Goal: Information Seeking & Learning: Compare options

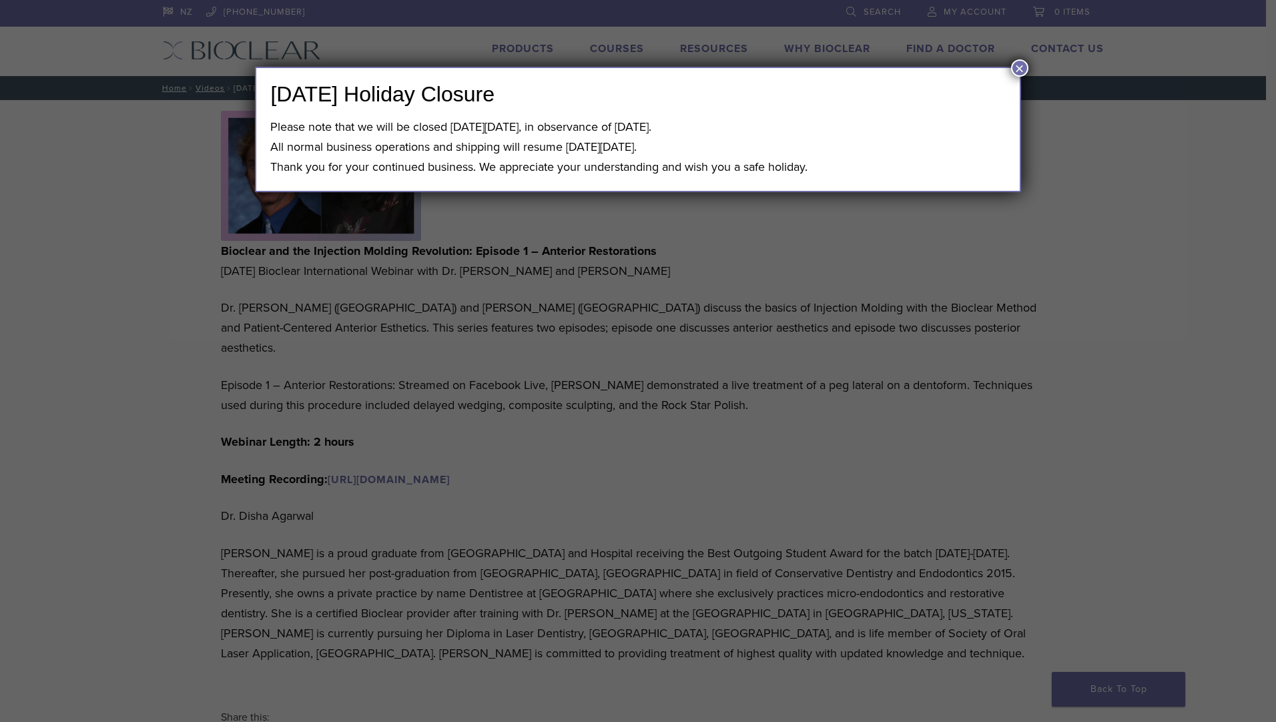
click at [1015, 63] on button "×" at bounding box center [1019, 67] width 17 height 17
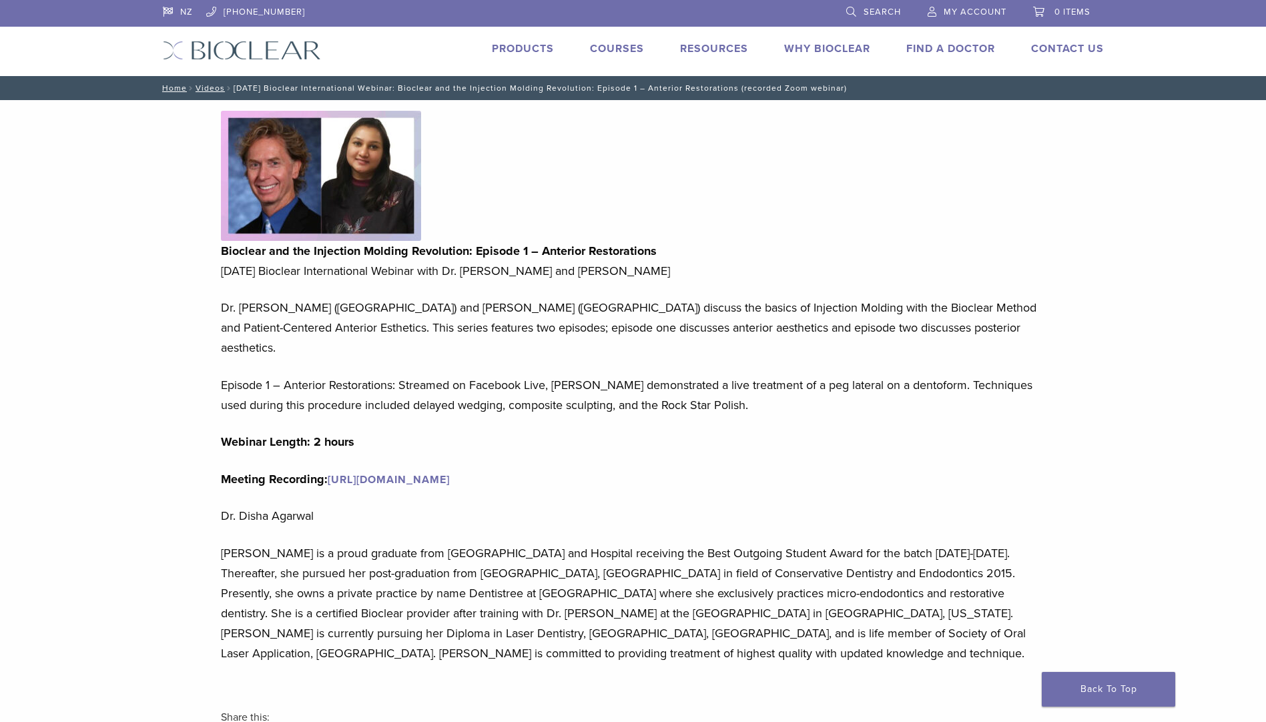
click at [540, 49] on link "Products" at bounding box center [523, 48] width 62 height 13
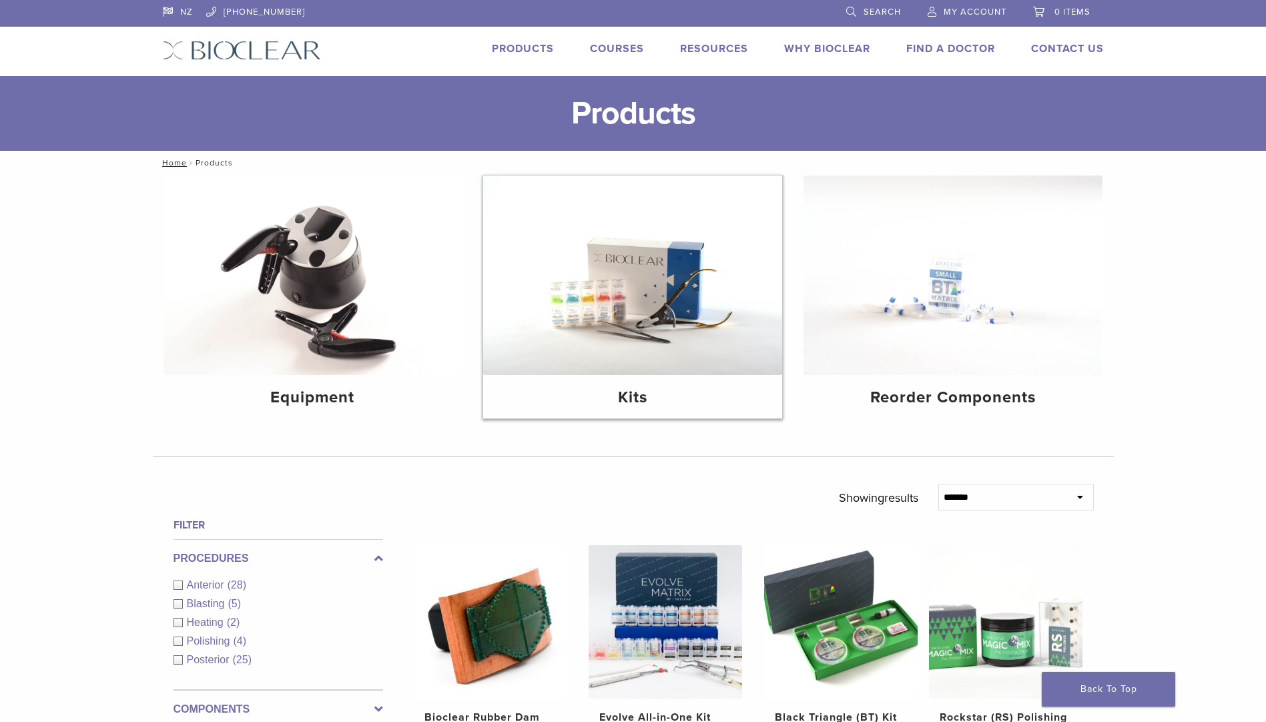
click at [623, 306] on img at bounding box center [632, 274] width 299 height 199
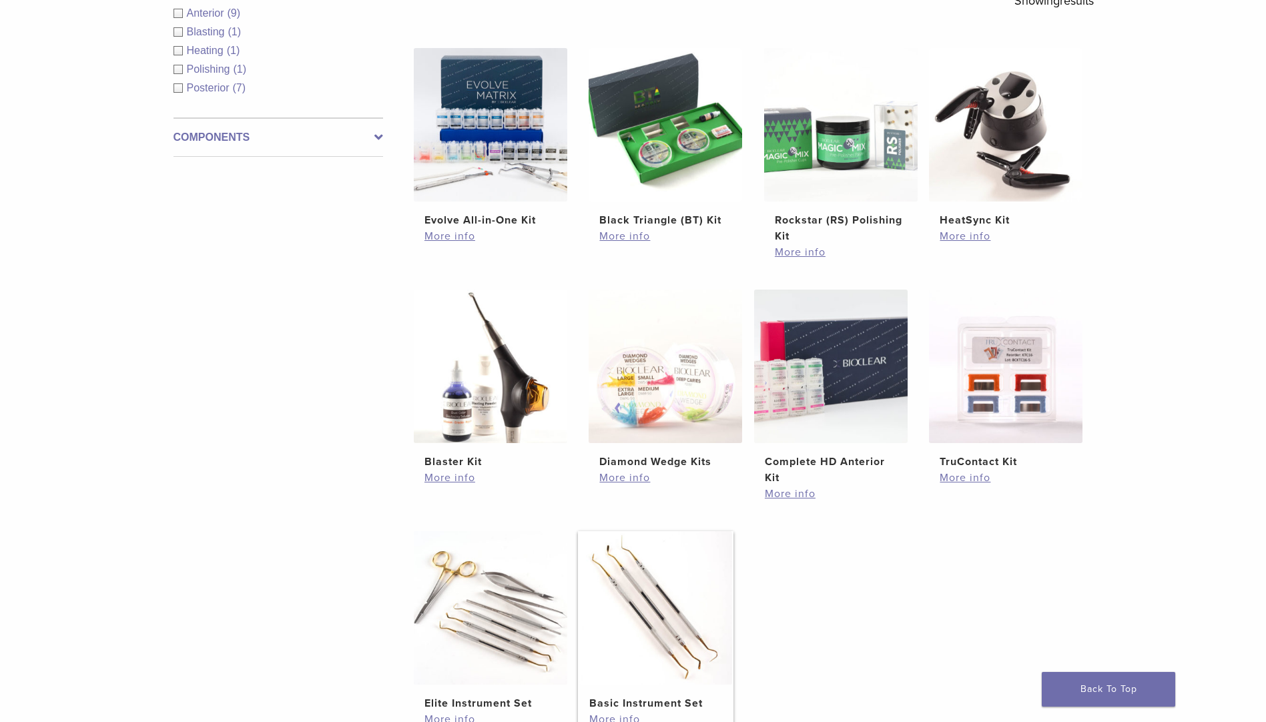
scroll to position [200, 0]
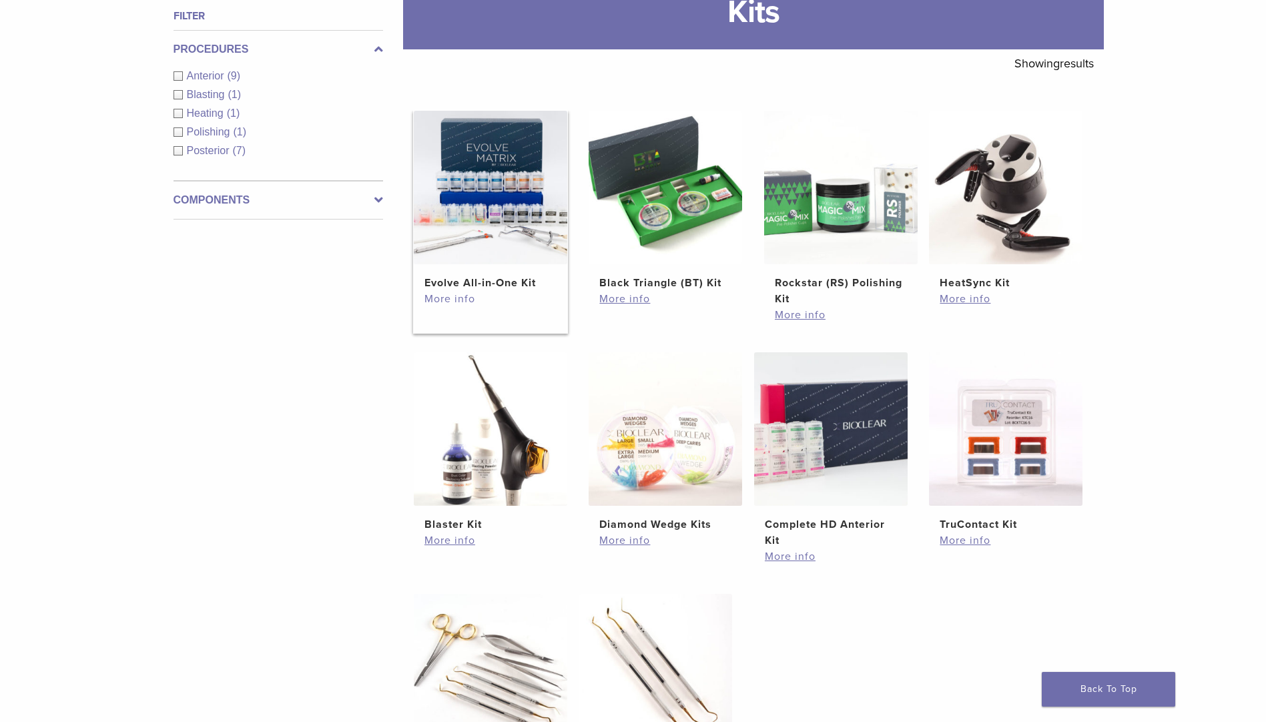
click at [436, 298] on link "More info" at bounding box center [490, 299] width 132 height 16
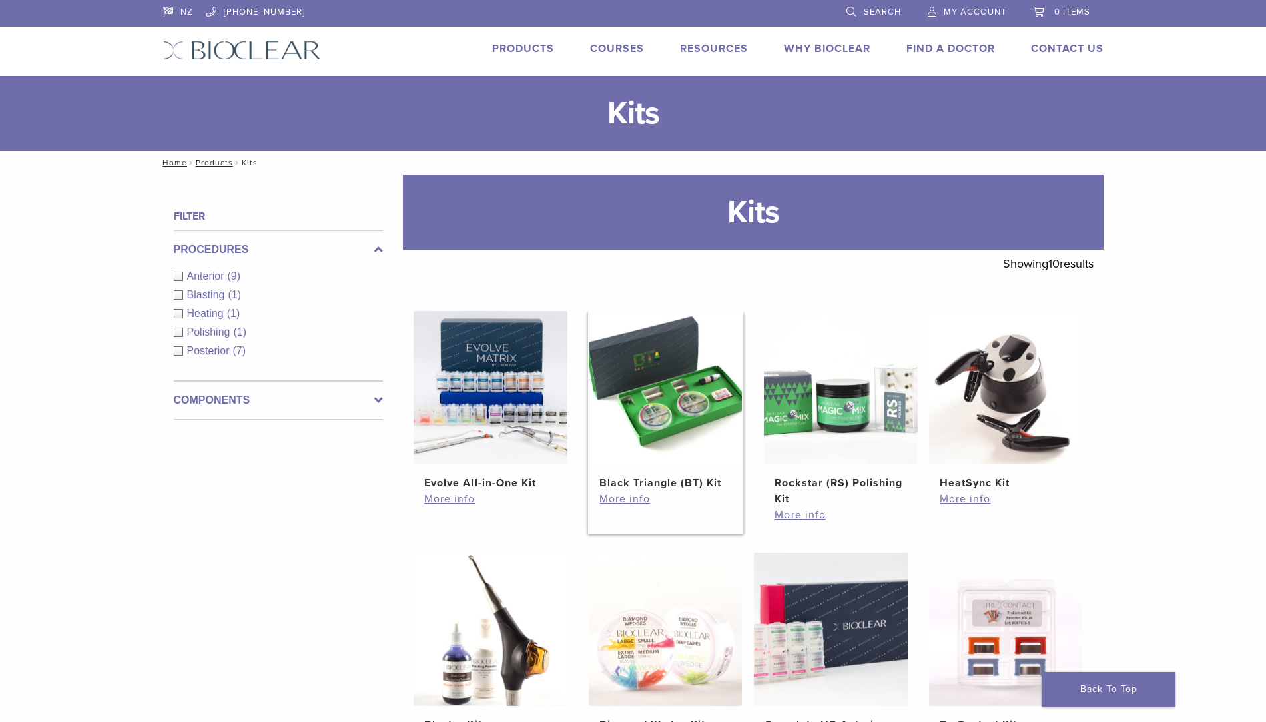
scroll to position [182, 0]
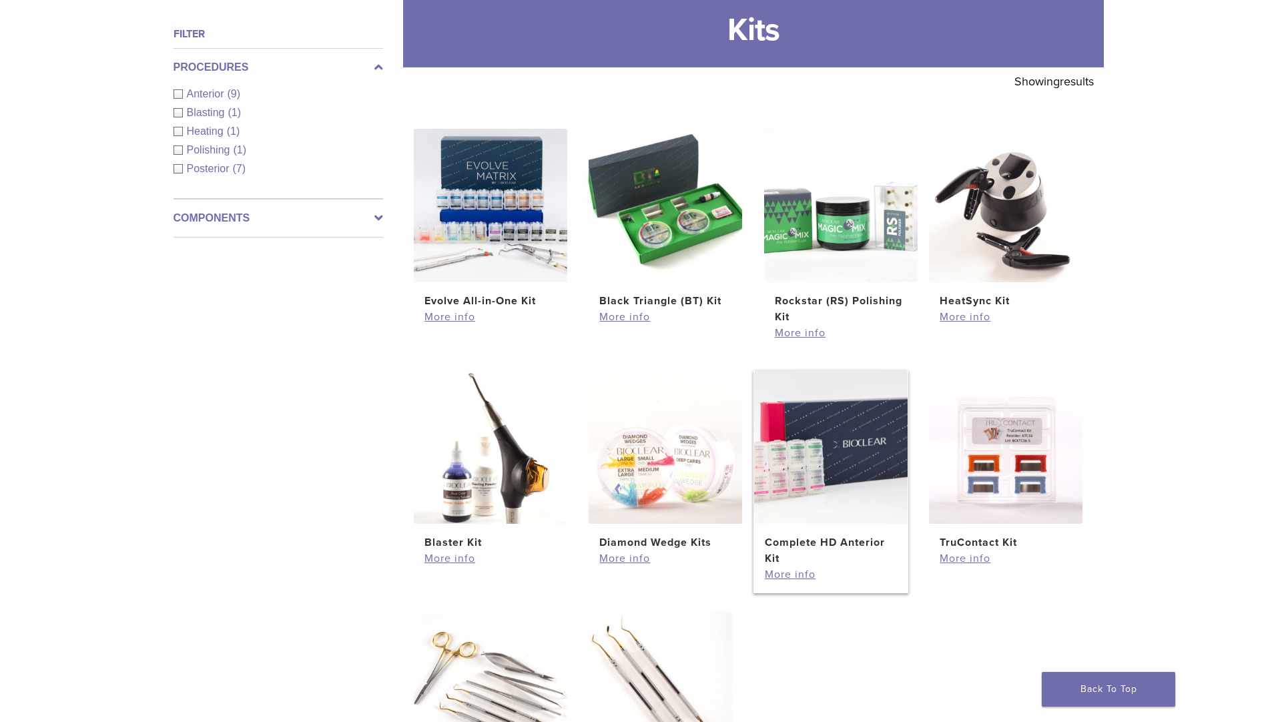
click at [835, 470] on img at bounding box center [830, 446] width 153 height 153
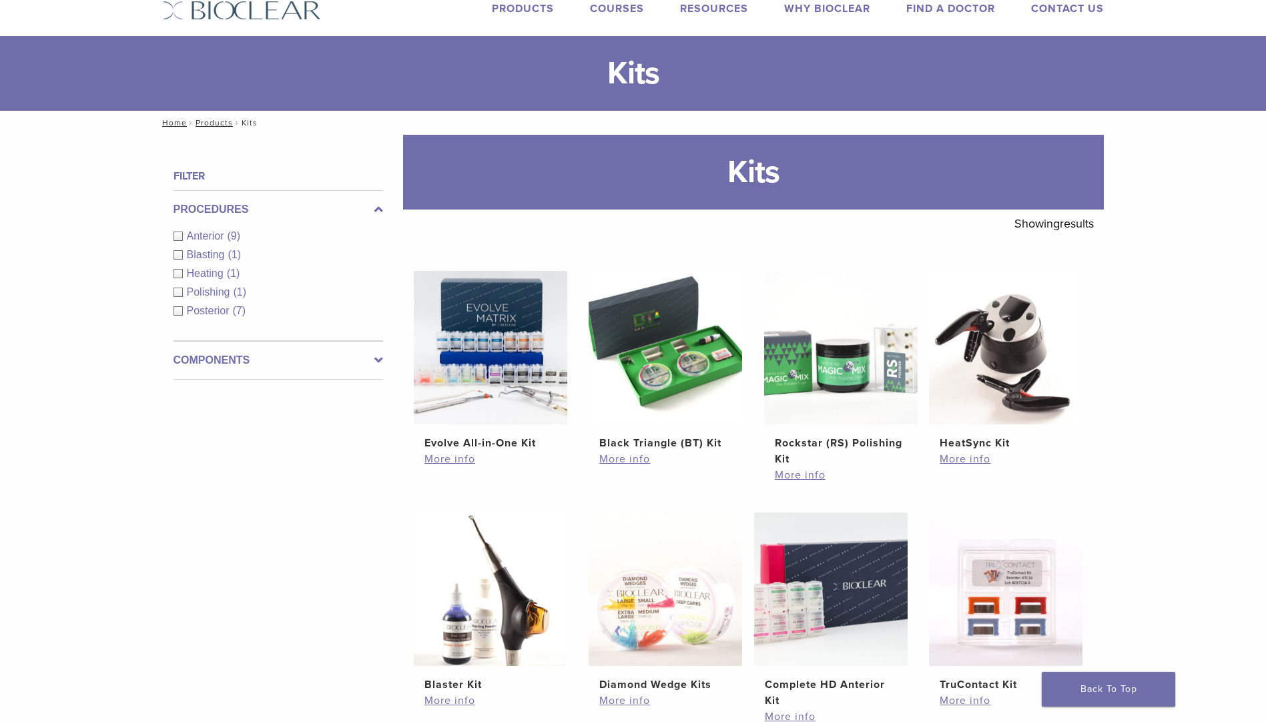
scroll to position [0, 0]
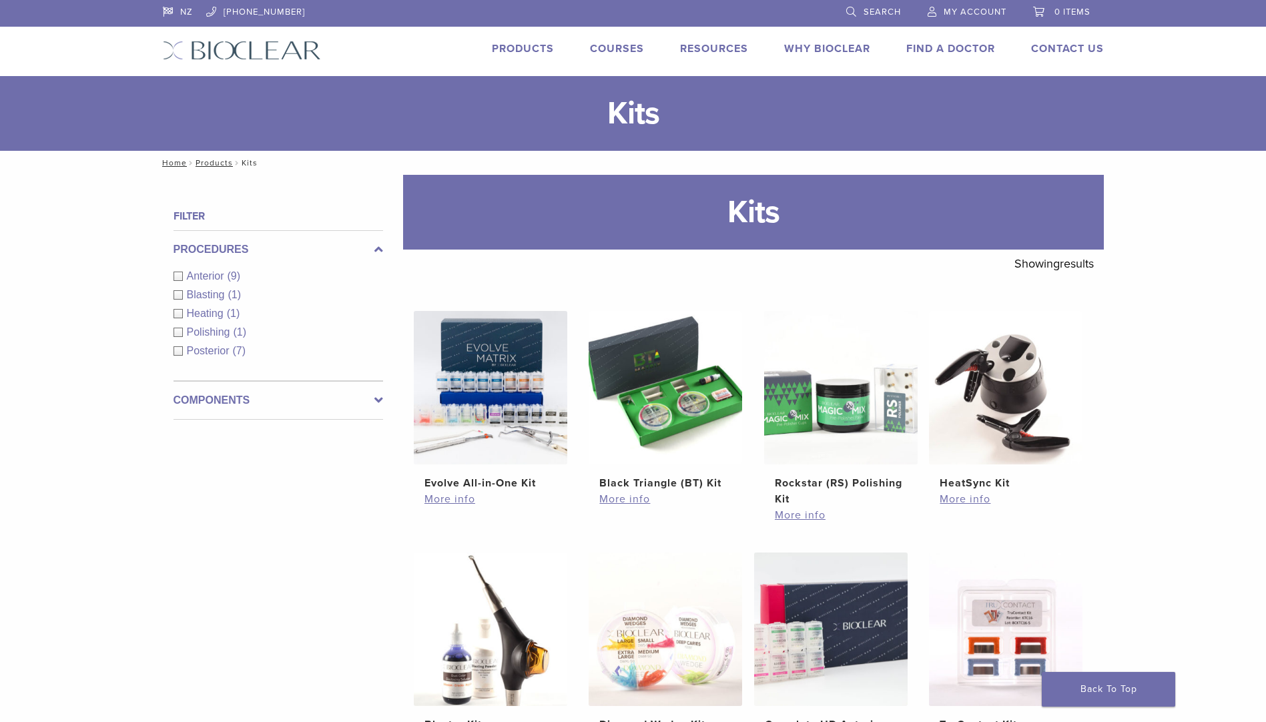
click at [514, 42] on link "Products" at bounding box center [523, 48] width 62 height 13
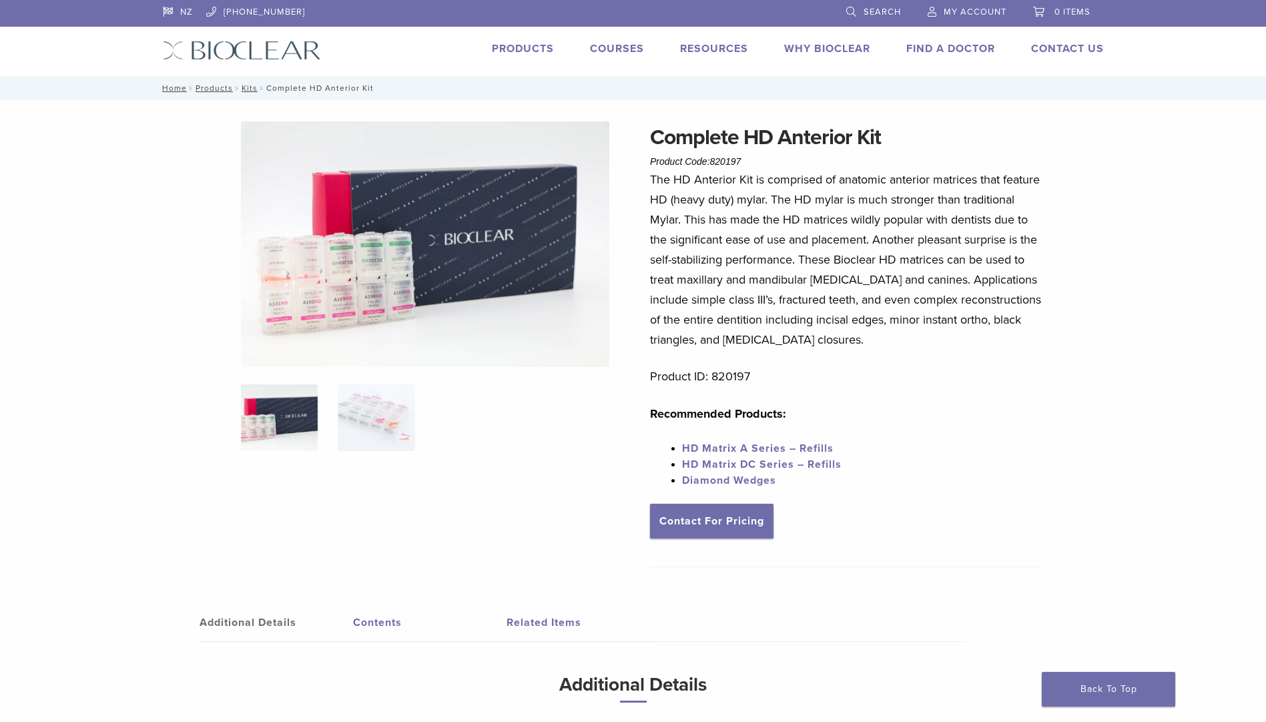
click at [807, 448] on link "HD Matrix A Series – Refills" at bounding box center [757, 448] width 151 height 13
click at [719, 448] on link "HD Matrix A Series – Refills" at bounding box center [757, 448] width 151 height 13
click at [355, 292] on img at bounding box center [425, 244] width 368 height 246
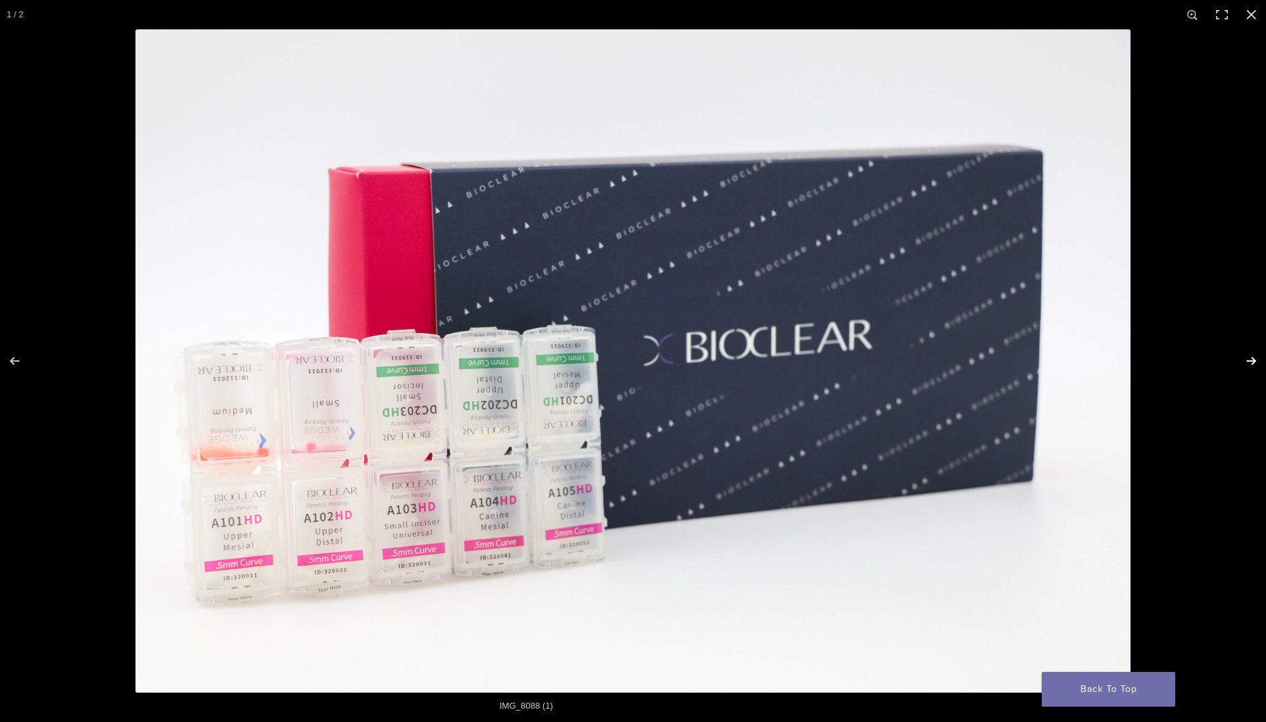
click at [1250, 355] on button "Next (arrow right)" at bounding box center [1242, 361] width 47 height 67
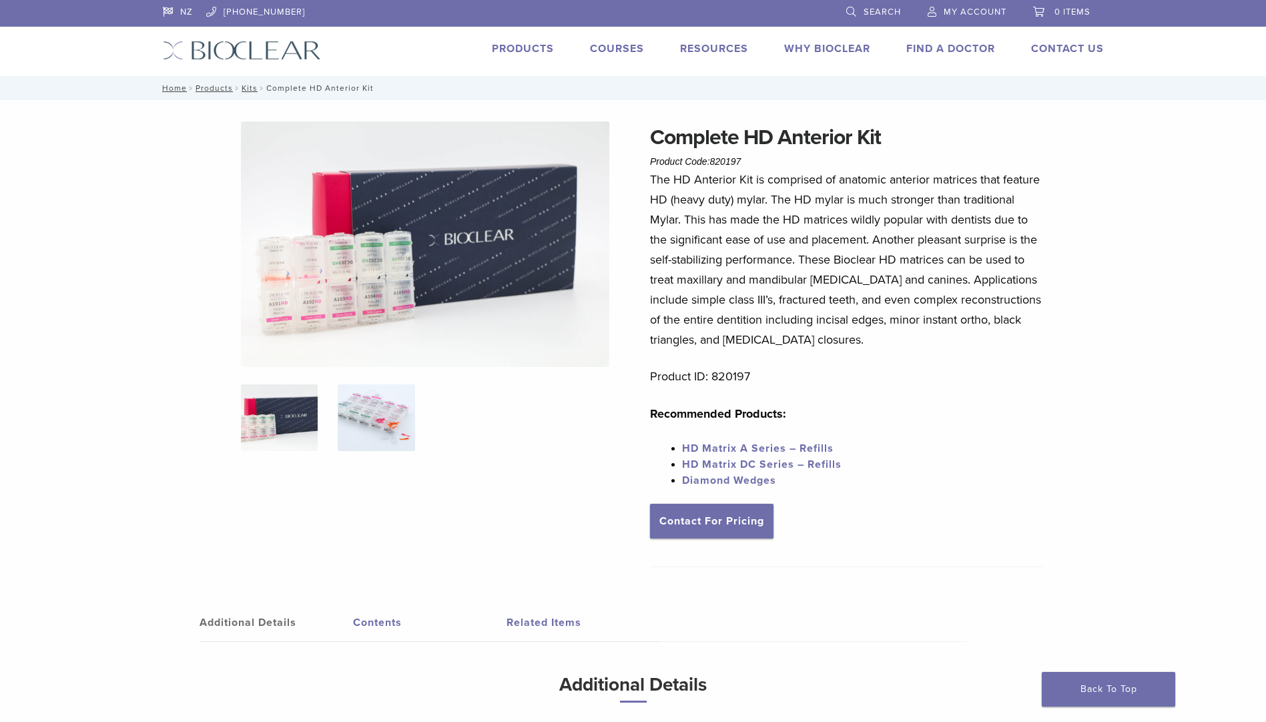
click at [370, 418] on img at bounding box center [376, 417] width 77 height 67
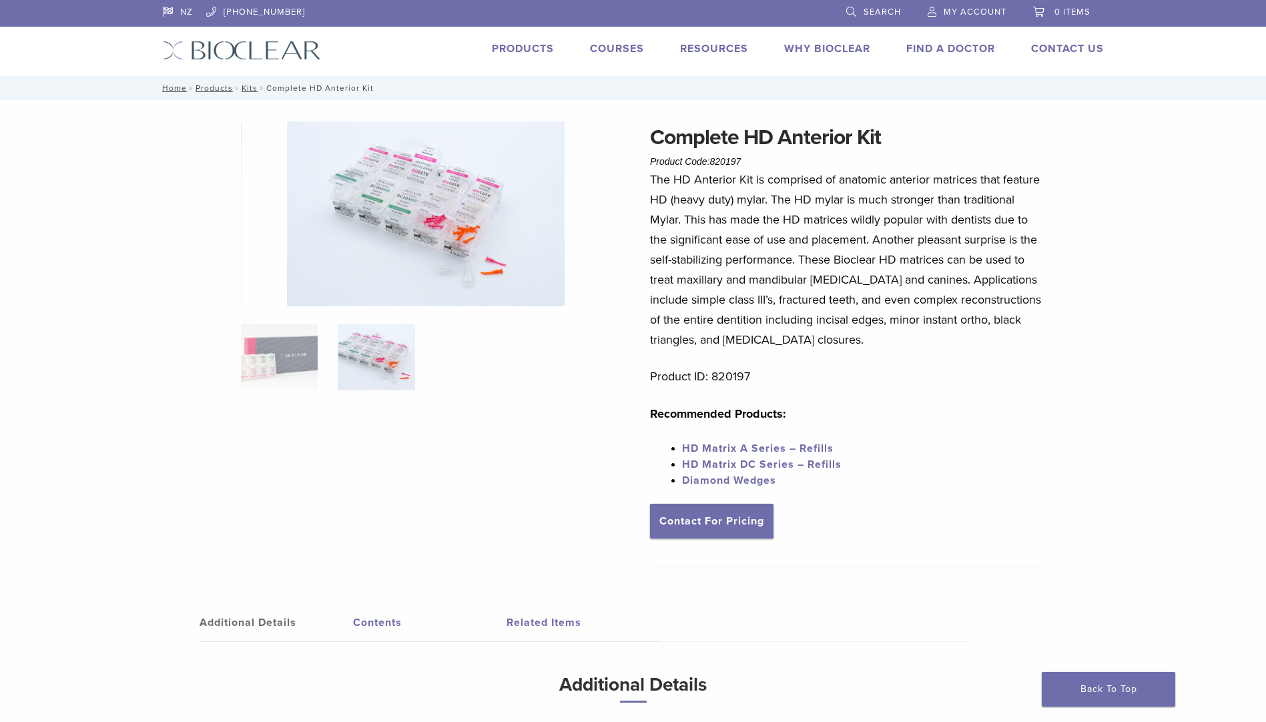
click at [438, 203] on img at bounding box center [426, 213] width 278 height 185
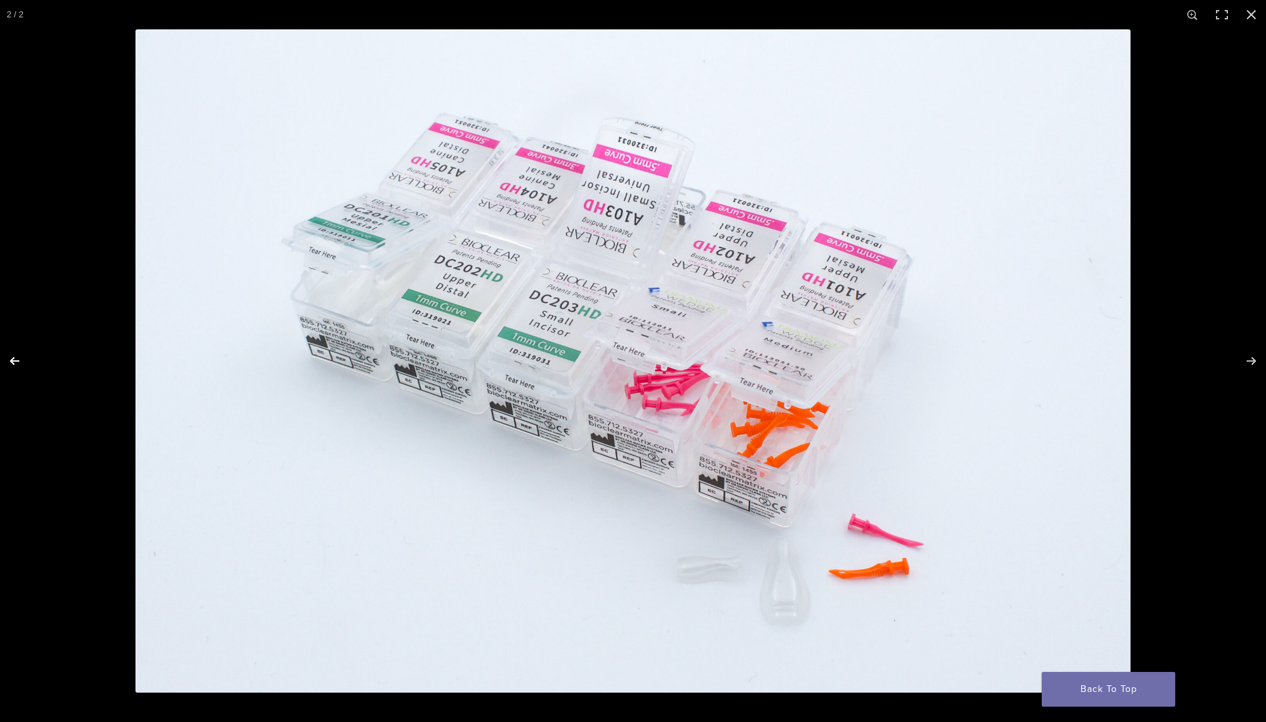
click at [19, 359] on button "Previous (arrow left)" at bounding box center [23, 361] width 47 height 67
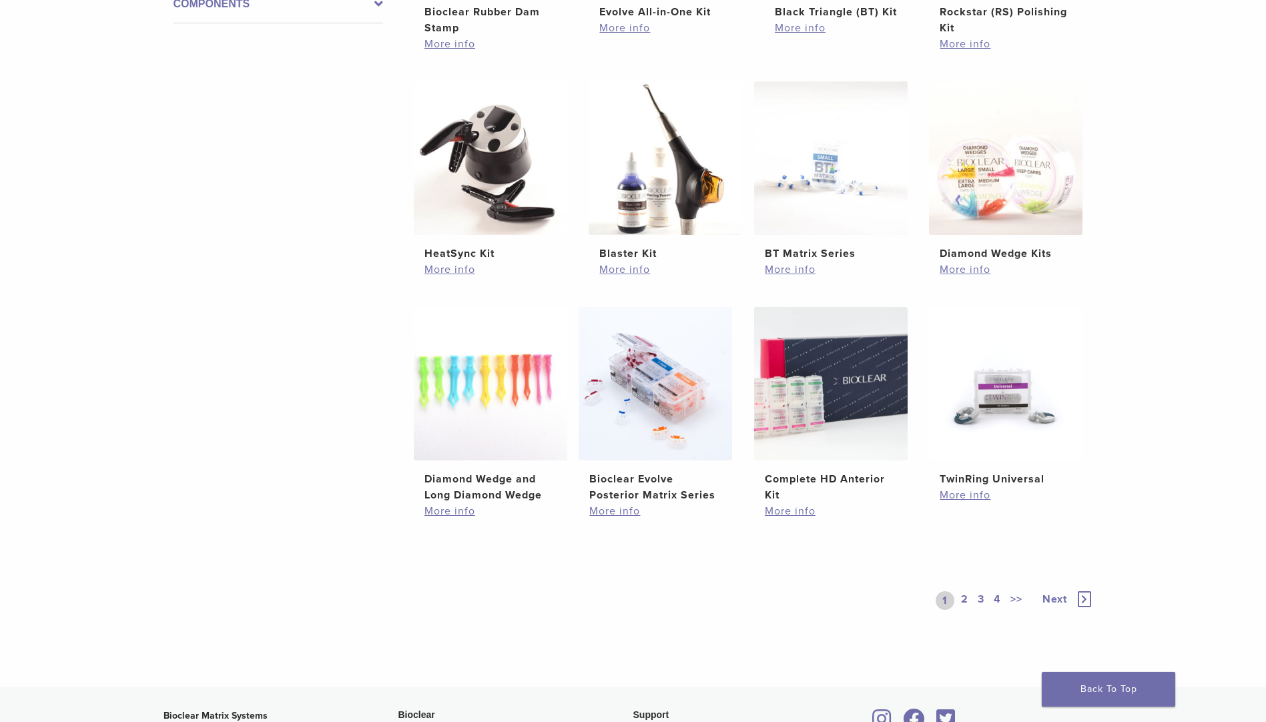
scroll to position [734, 0]
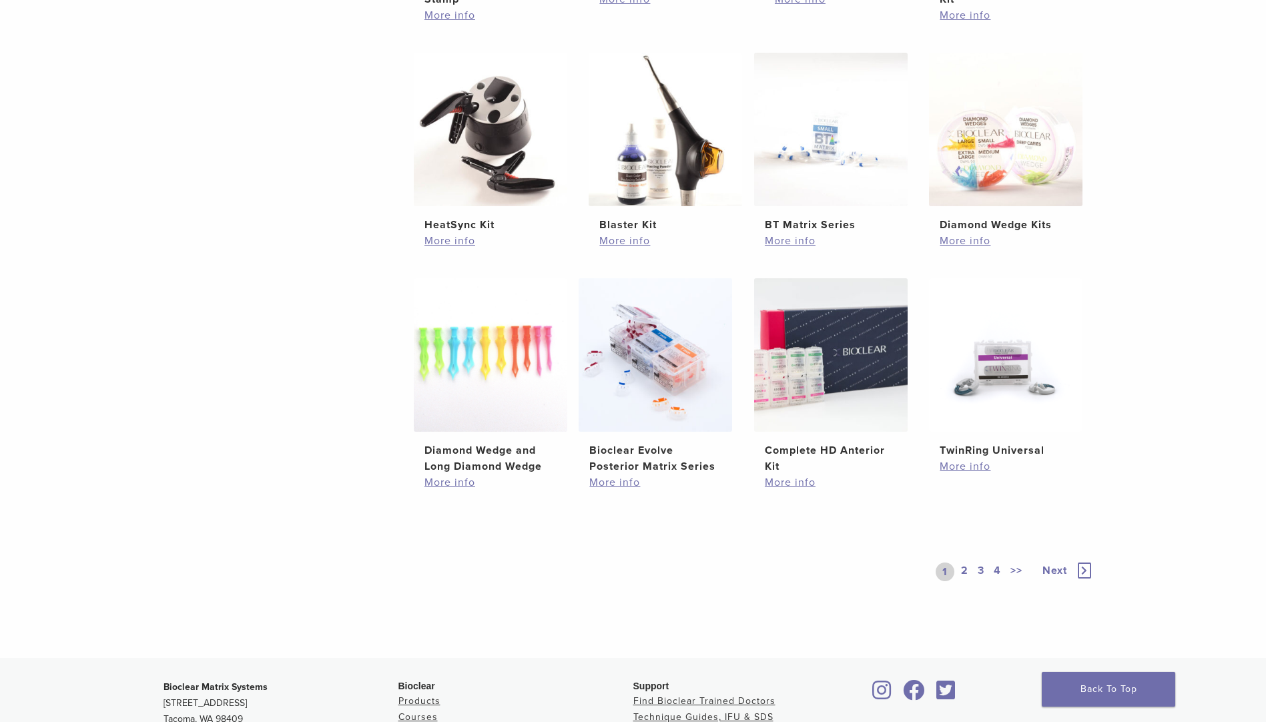
click at [961, 568] on link "2" at bounding box center [964, 571] width 13 height 19
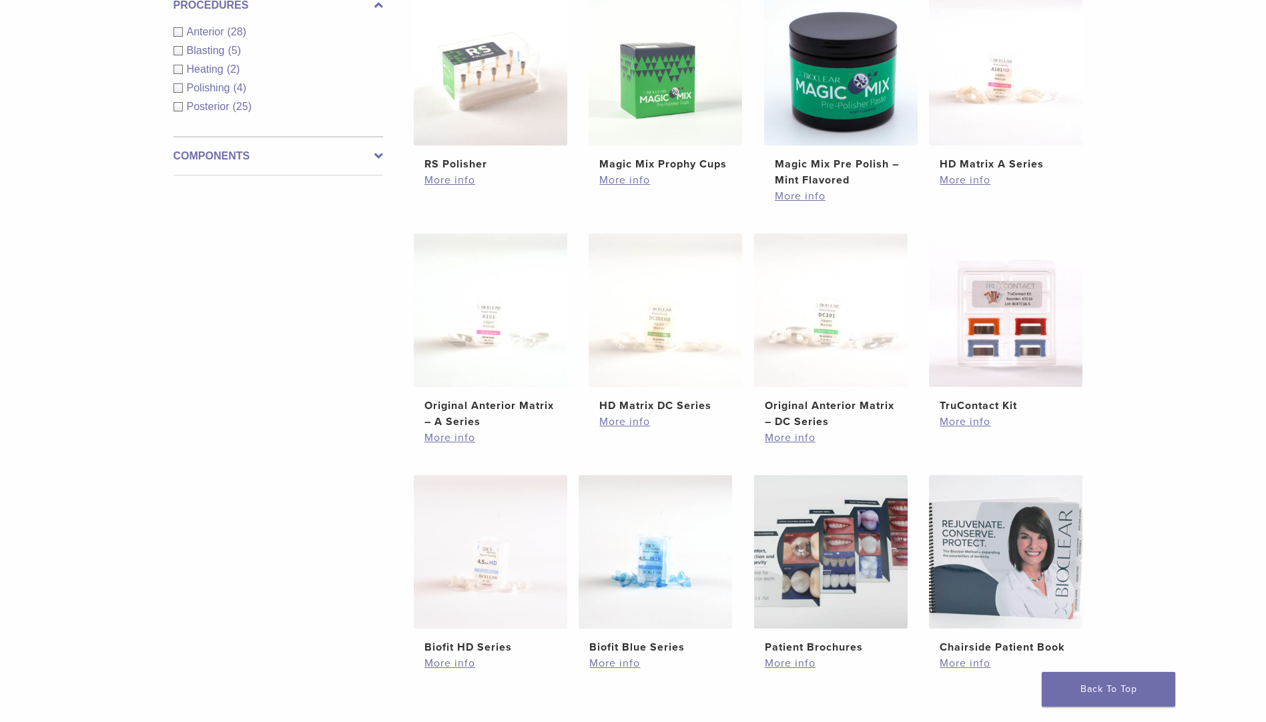
scroll to position [467, 0]
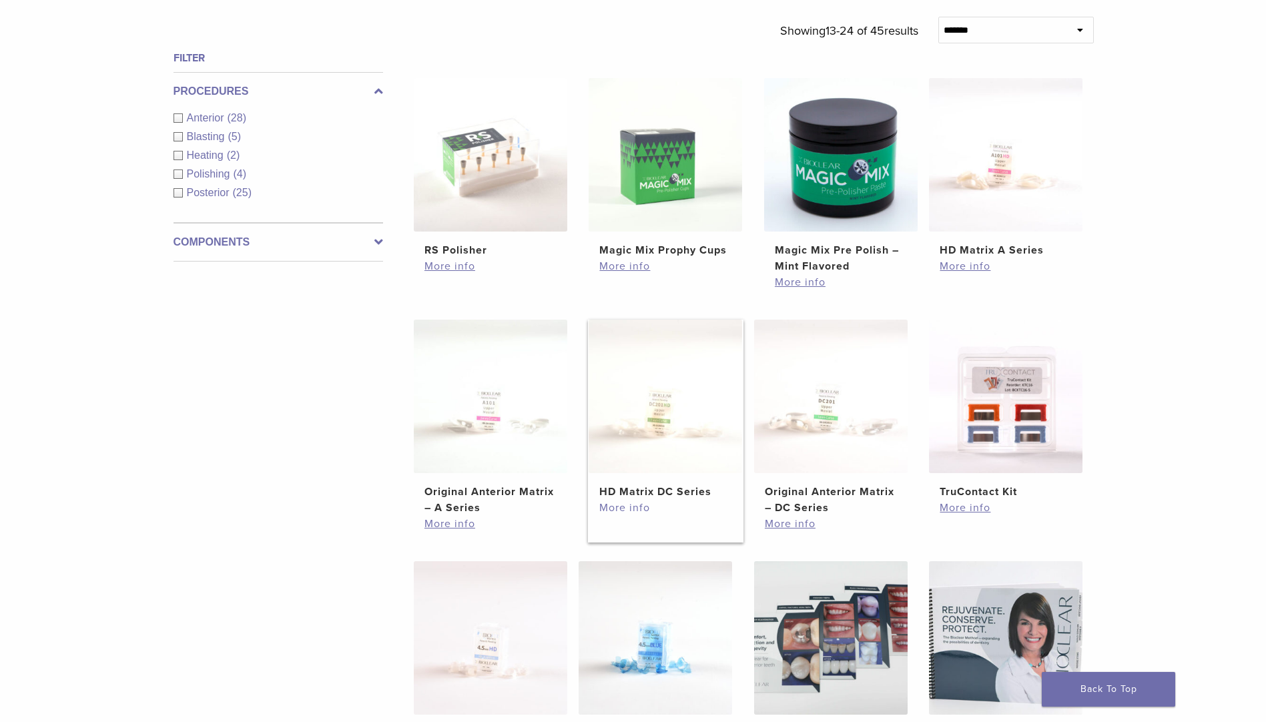
click at [628, 505] on link "More info" at bounding box center [665, 508] width 132 height 16
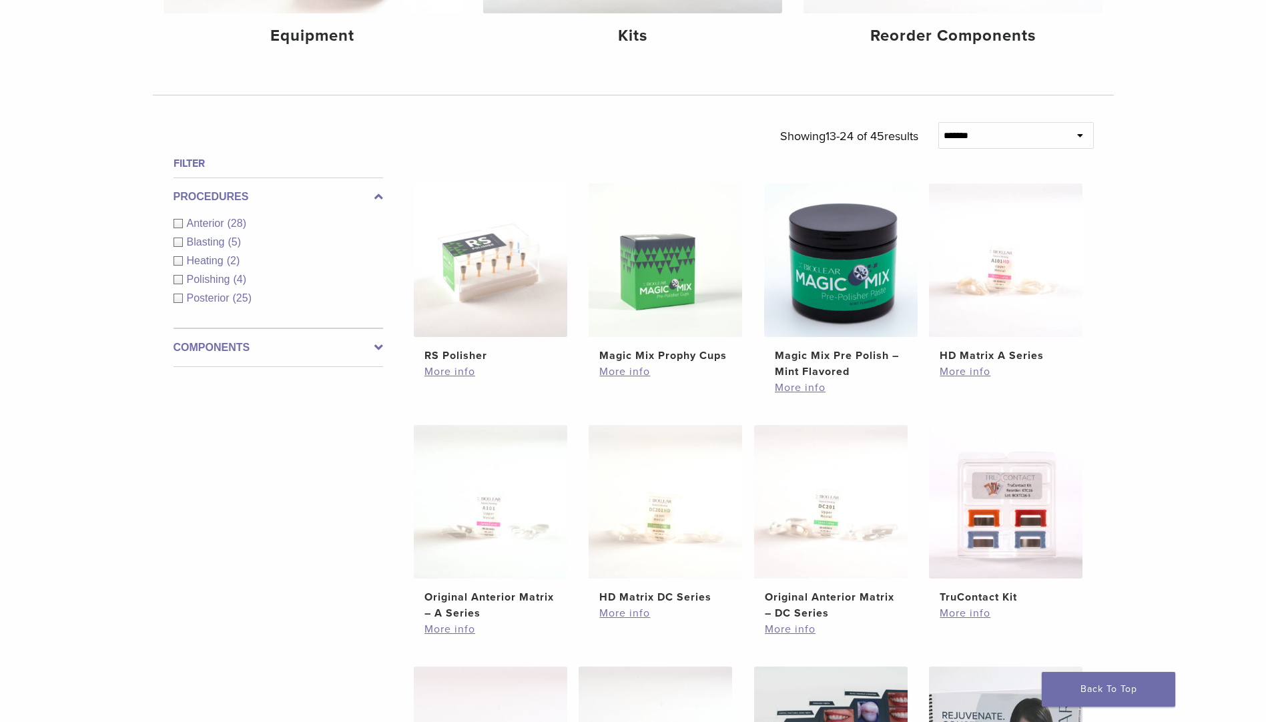
scroll to position [334, 0]
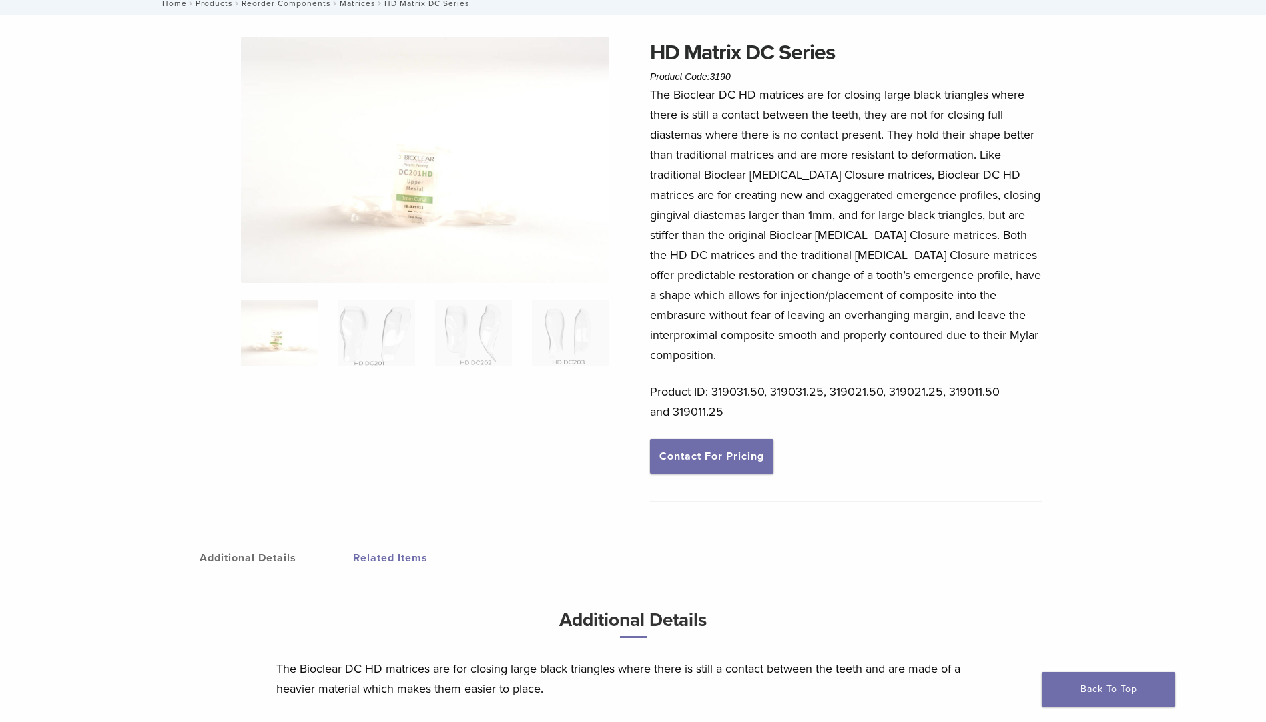
scroll to position [32, 0]
